Goal: Information Seeking & Learning: Learn about a topic

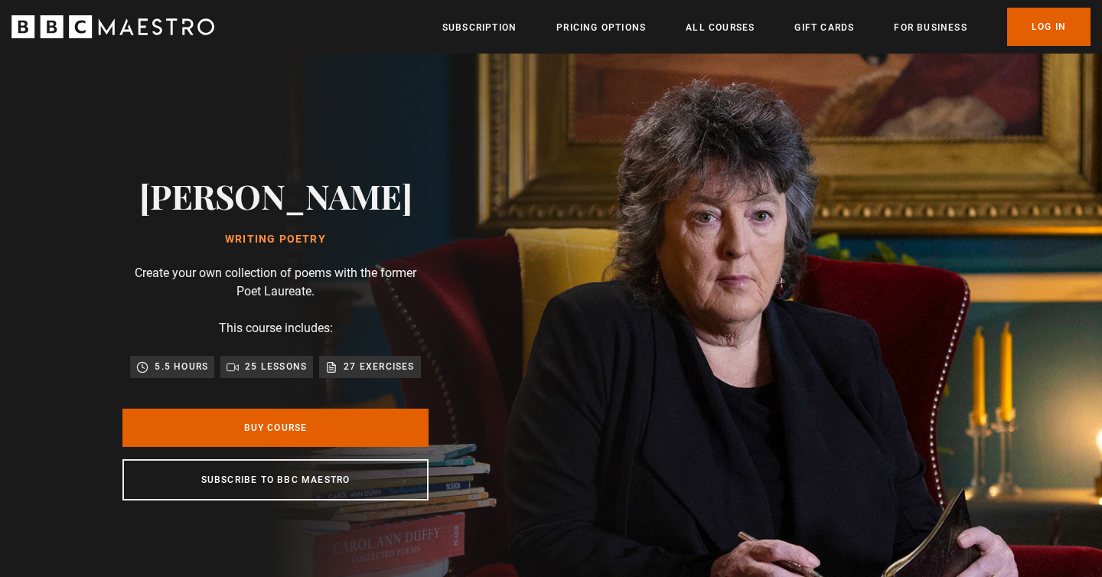
scroll to position [0, 186]
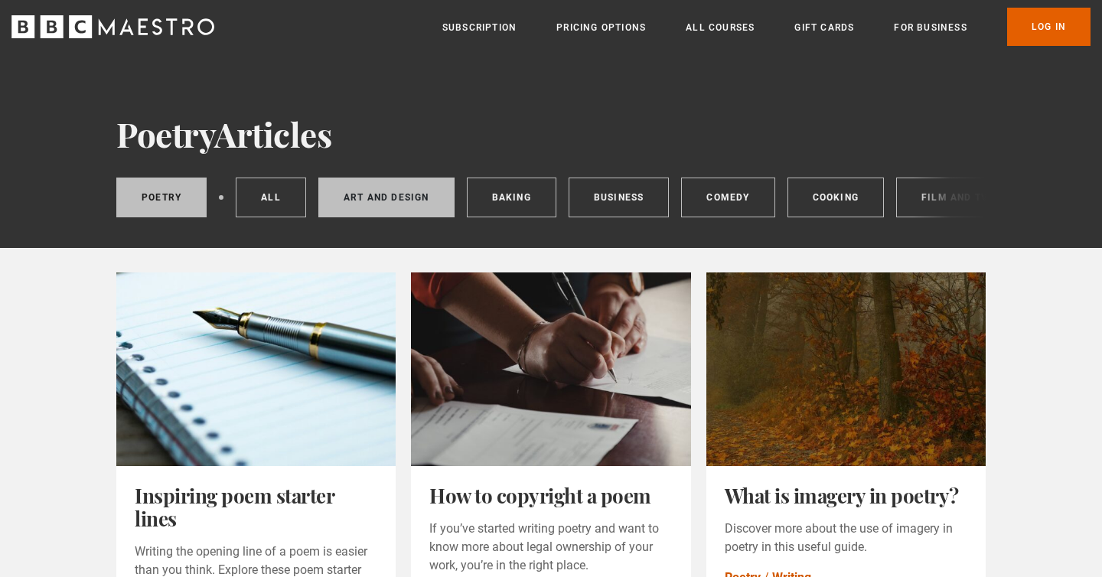
click at [399, 202] on link "Art and Design" at bounding box center [386, 198] width 136 height 40
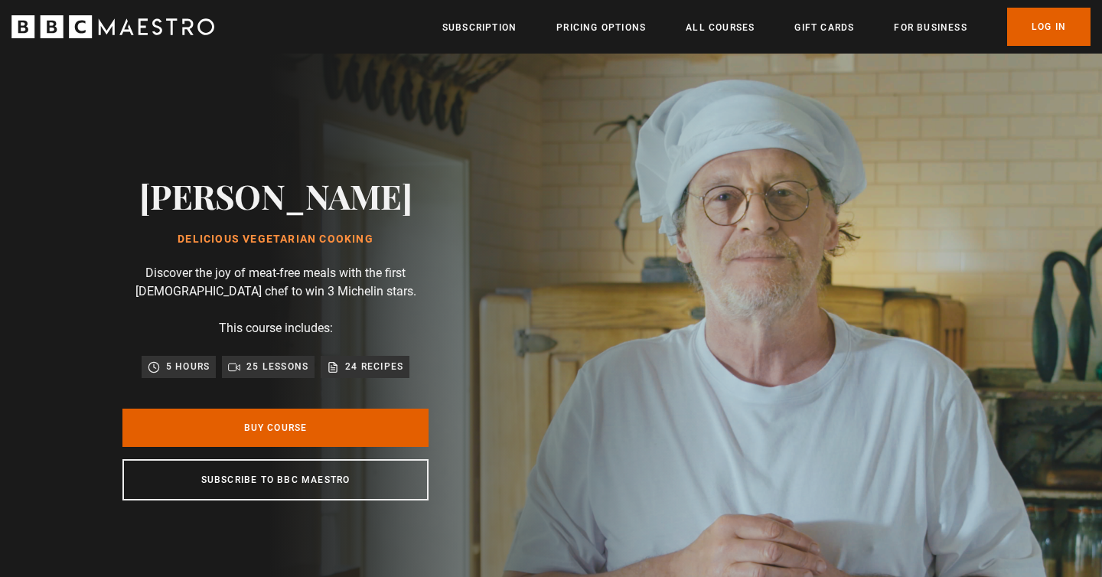
scroll to position [0, 151]
